Goal: Task Accomplishment & Management: Complete application form

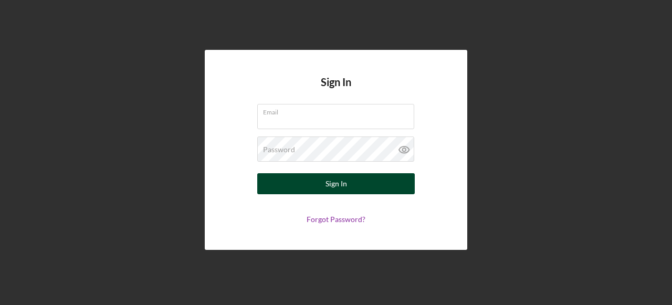
type input "[EMAIL_ADDRESS][DOMAIN_NAME]"
click at [340, 182] on div "Sign In" at bounding box center [337, 183] width 22 height 21
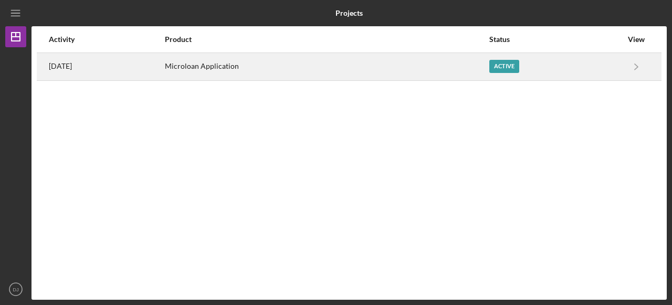
click at [64, 70] on time "[DATE]" at bounding box center [60, 66] width 23 height 8
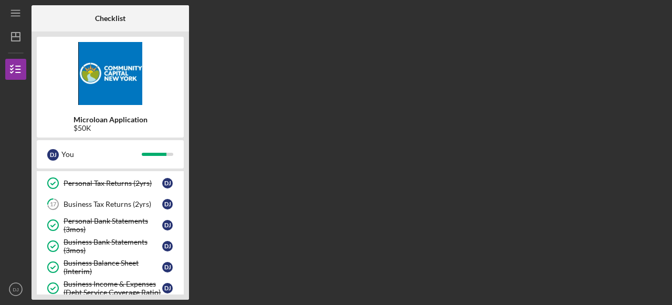
scroll to position [132, 0]
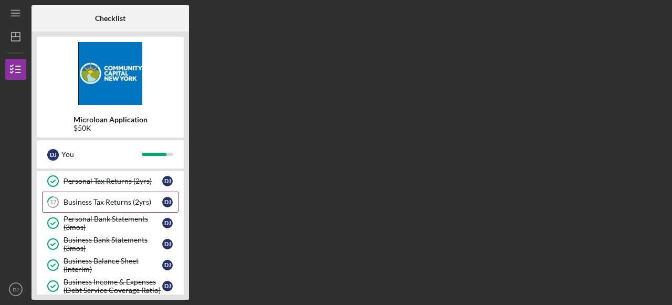
click at [119, 200] on div "Business Tax Returns (2yrs)" at bounding box center [113, 202] width 99 height 8
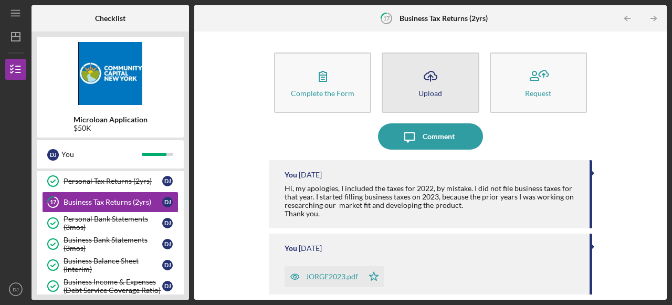
click at [430, 82] on icon "Icon/Upload" at bounding box center [430, 76] width 26 height 26
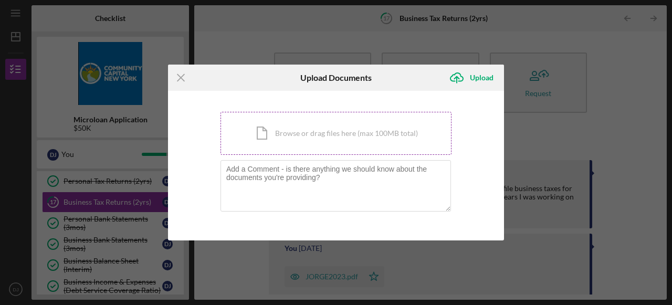
click at [316, 131] on div "Icon/Document Browse or drag files here (max 100MB total) Tap to choose files o…" at bounding box center [336, 133] width 231 height 43
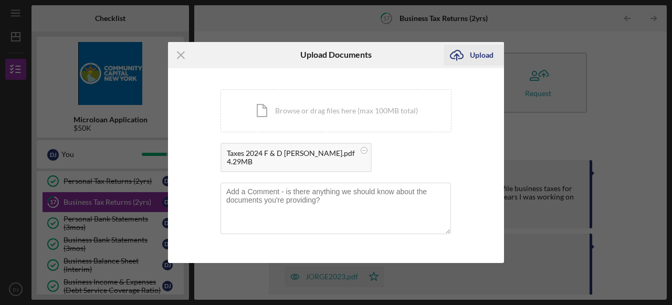
click at [485, 53] on div "Upload" at bounding box center [482, 55] width 24 height 21
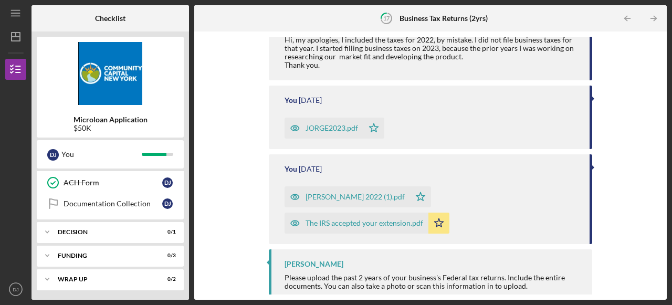
scroll to position [447, 0]
click at [141, 232] on div "Decision" at bounding box center [114, 231] width 113 height 6
click at [132, 255] on div "Decision" at bounding box center [113, 253] width 99 height 8
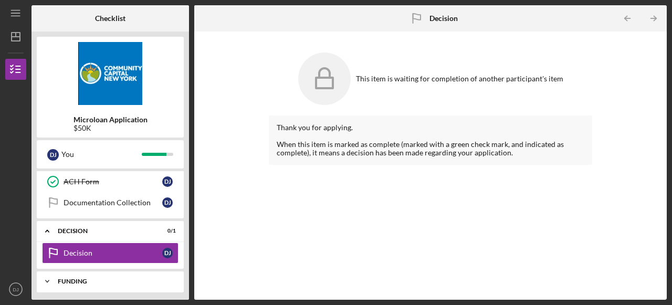
click at [128, 285] on div "Icon/Expander Funding 0 / 3" at bounding box center [110, 281] width 147 height 21
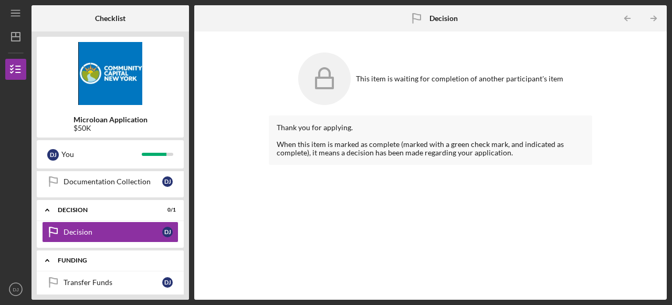
scroll to position [475, 0]
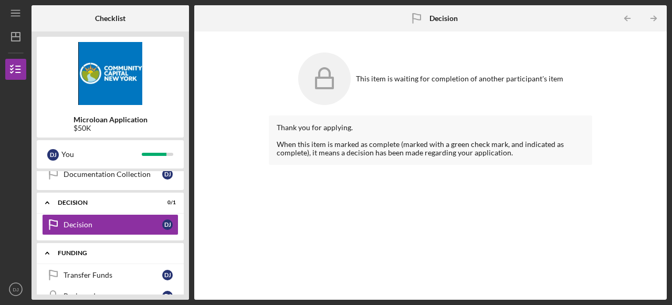
click at [118, 249] on div "Icon/Expander Funding 0 / 3" at bounding box center [110, 254] width 147 height 22
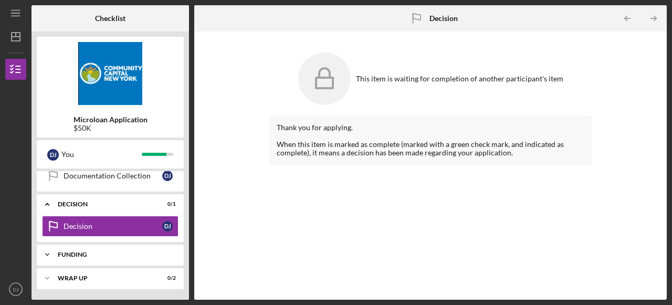
click at [116, 252] on div "Funding" at bounding box center [114, 255] width 113 height 6
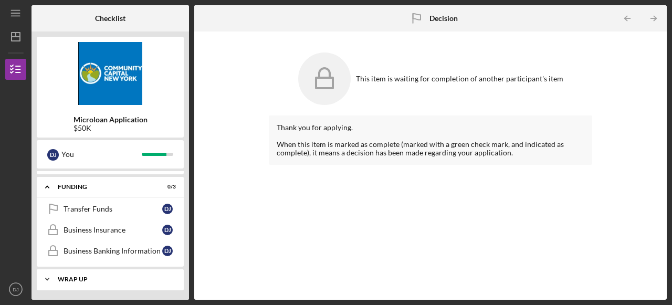
scroll to position [542, 0]
click at [245, 194] on div "This item is waiting for completion of another participant's item Thank you for…" at bounding box center [431, 166] width 462 height 258
click at [248, 89] on div "This item is waiting for completion of another participant's item Thank you for…" at bounding box center [431, 166] width 462 height 258
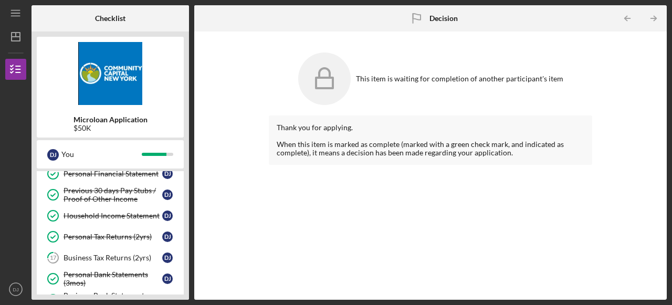
scroll to position [0, 0]
